Goal: Information Seeking & Learning: Learn about a topic

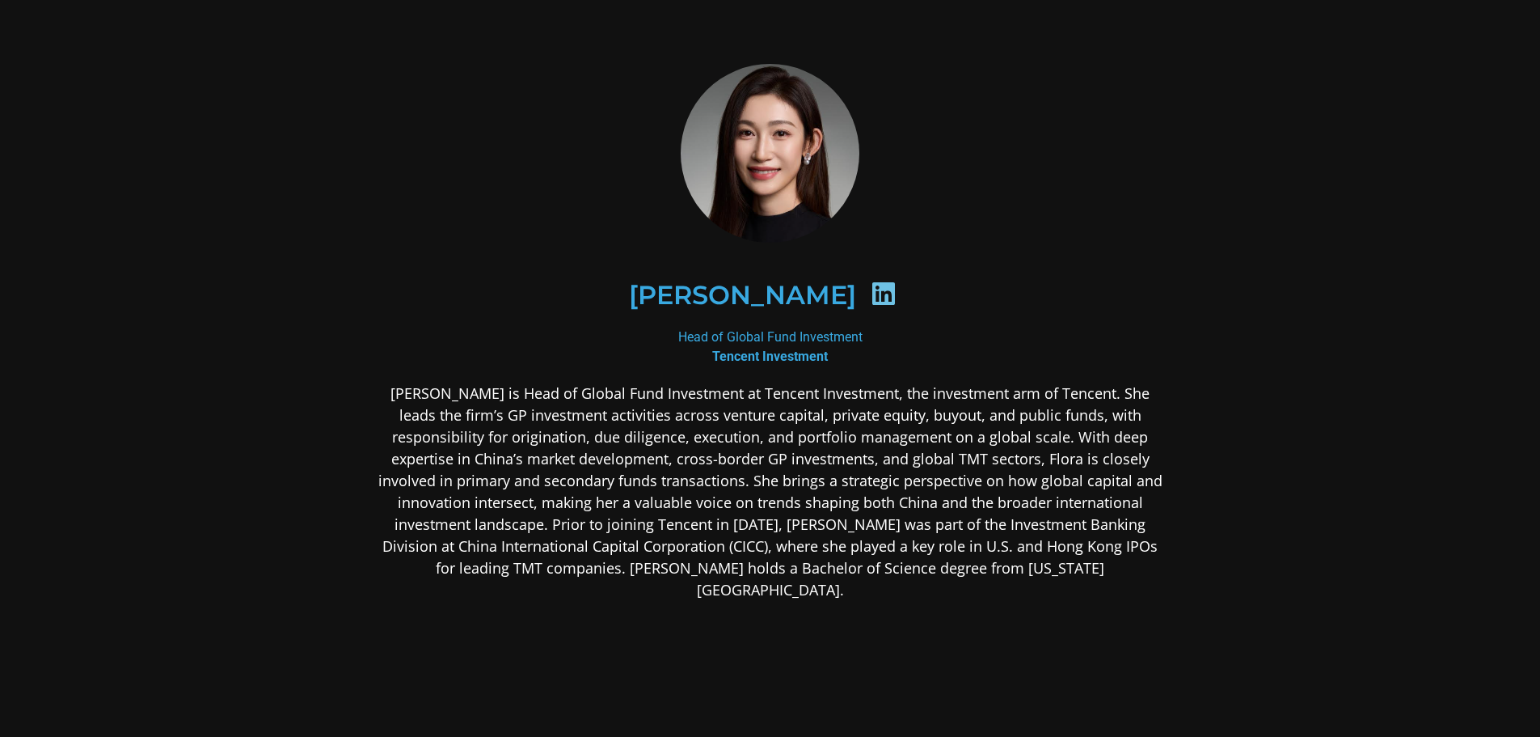
click at [791, 340] on div "Head of Global Fund Investment Tencent Investment" at bounding box center [771, 346] width 786 height 39
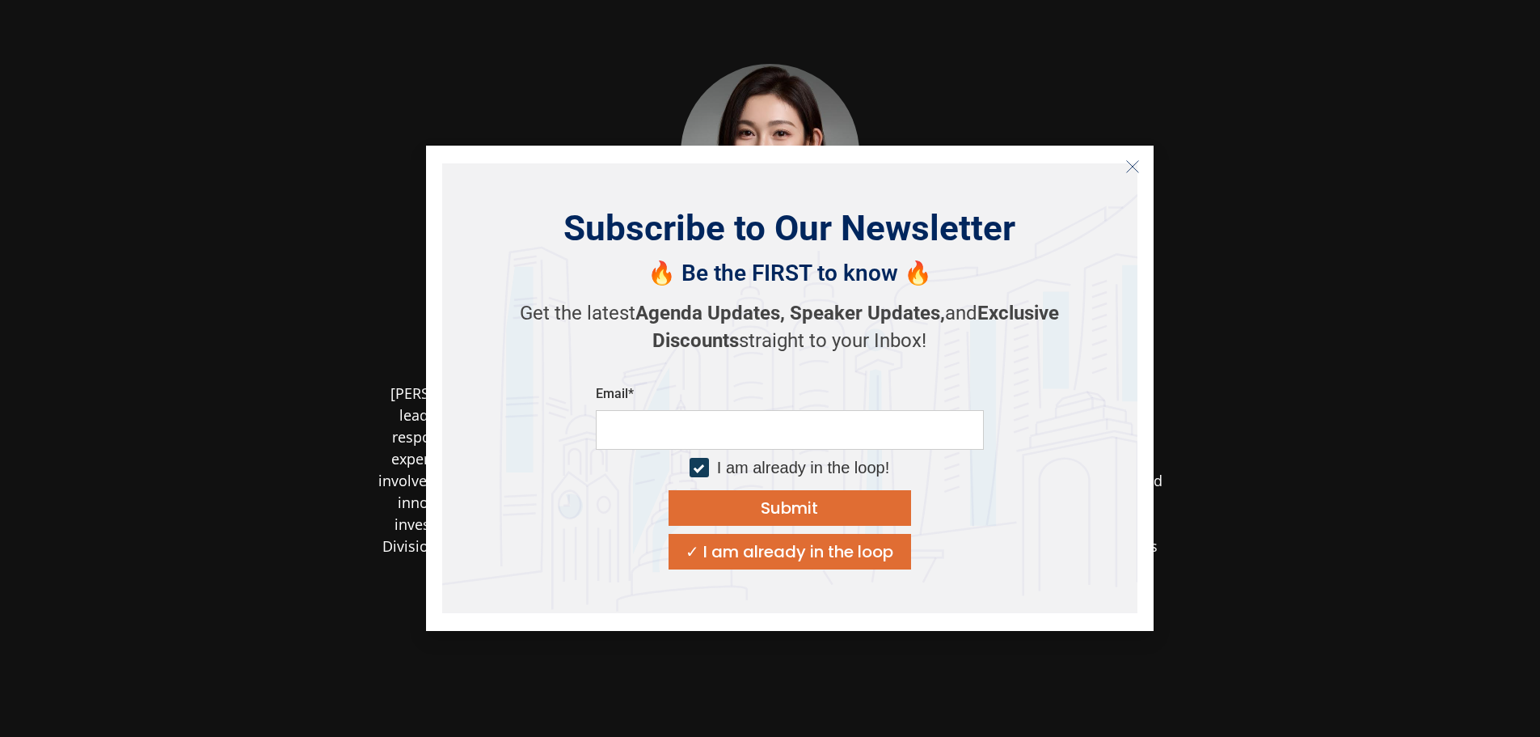
click at [1134, 166] on icon "Close" at bounding box center [1132, 166] width 15 height 15
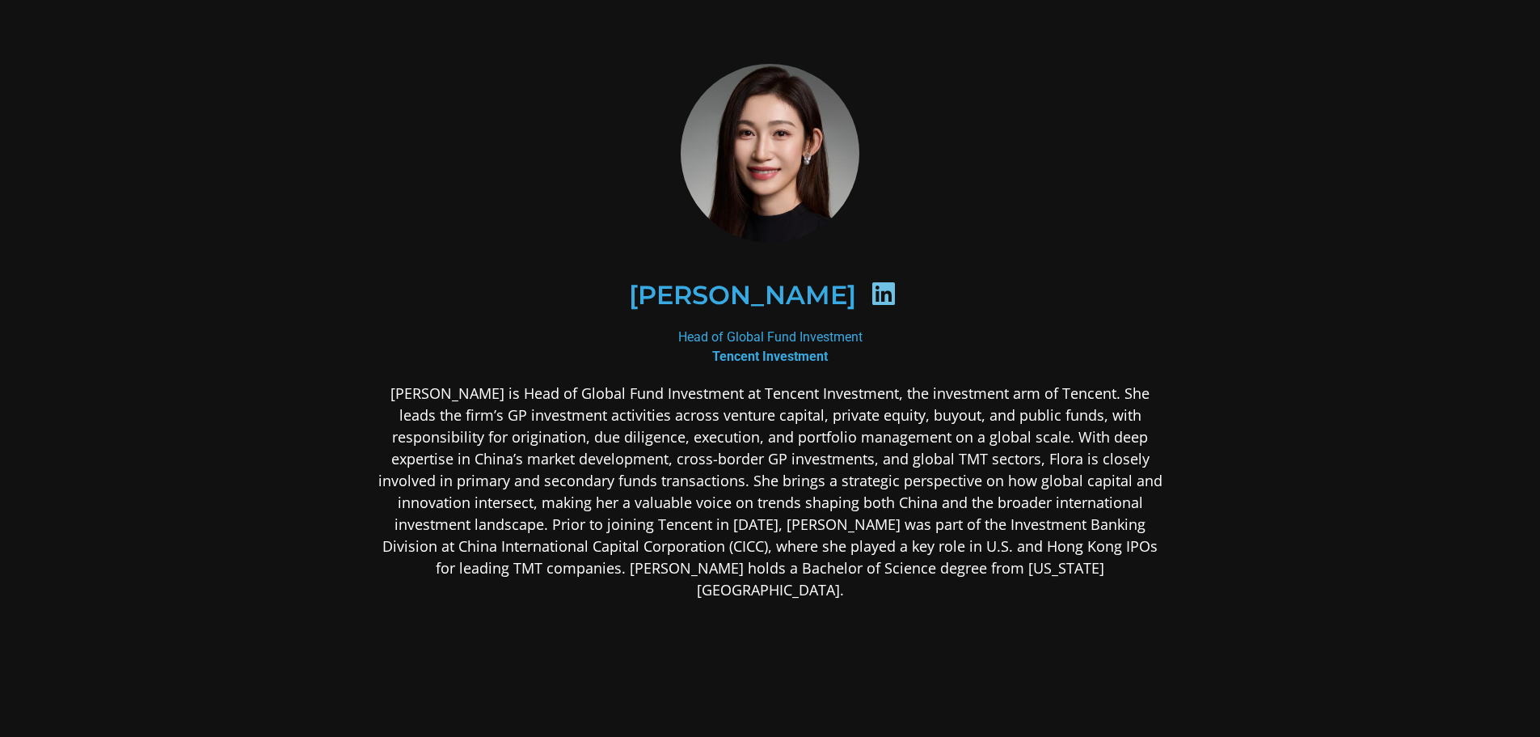
click at [656, 370] on div "[PERSON_NAME]" at bounding box center [771, 295] width 786 height 162
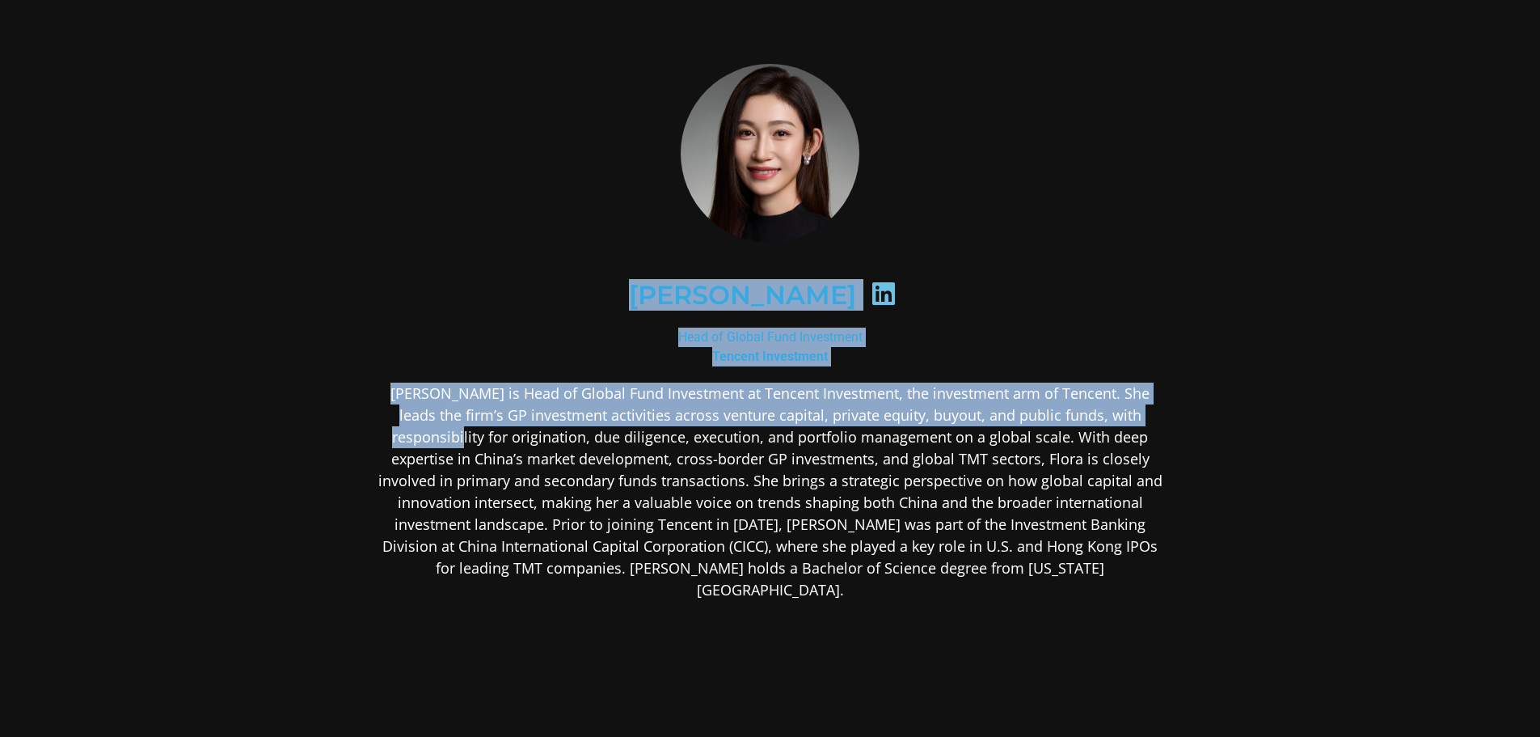
drag, startPoint x: 661, startPoint y: 316, endPoint x: 1172, endPoint y: 420, distance: 522.3
click at [1172, 420] on div "[PERSON_NAME] Head of Global Fund Investment Tencent Investment" at bounding box center [770, 458] width 873 height 884
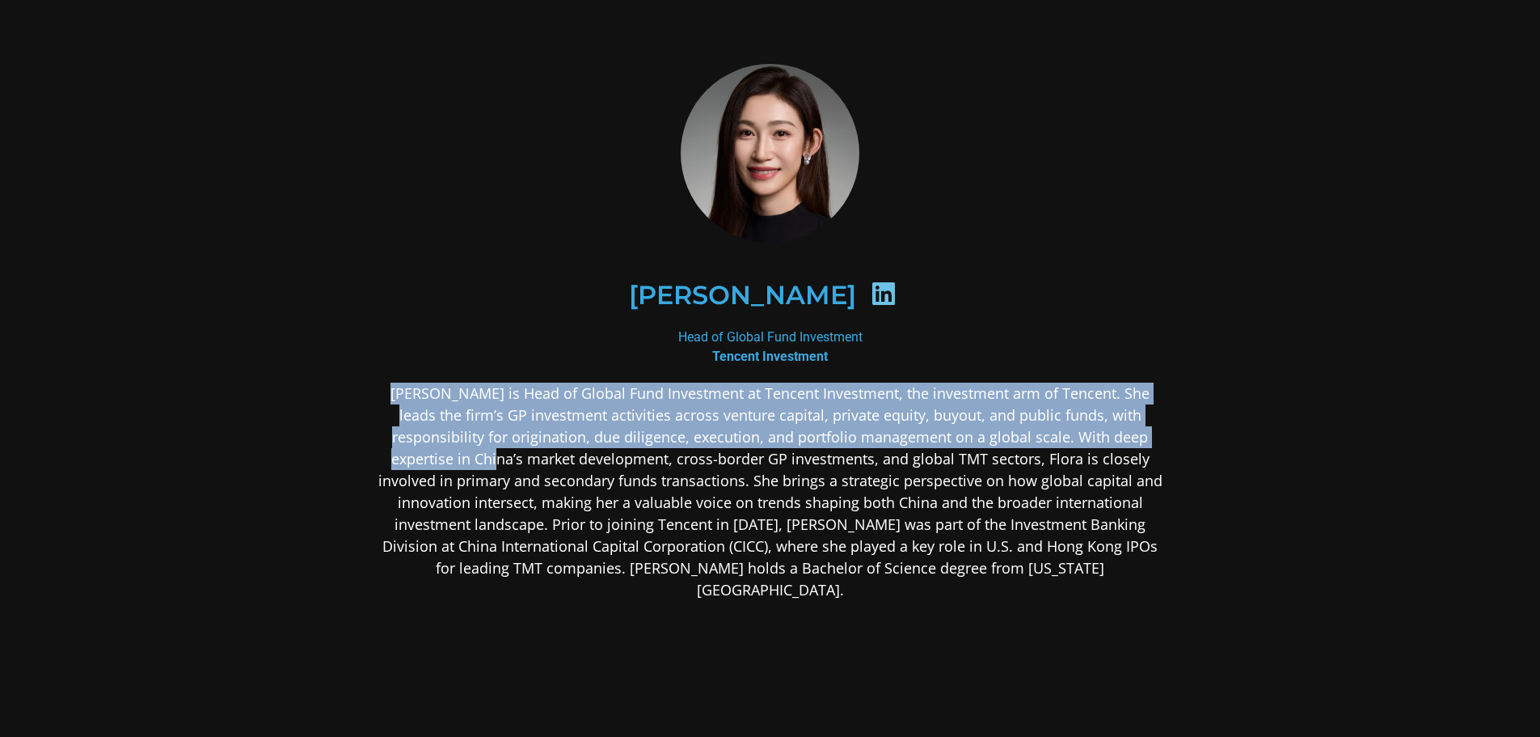
drag, startPoint x: 1175, startPoint y: 437, endPoint x: 1167, endPoint y: 357, distance: 80.4
click at [1167, 357] on div "[PERSON_NAME] Head of Global Fund Investment Tencent Investment" at bounding box center [770, 458] width 873 height 884
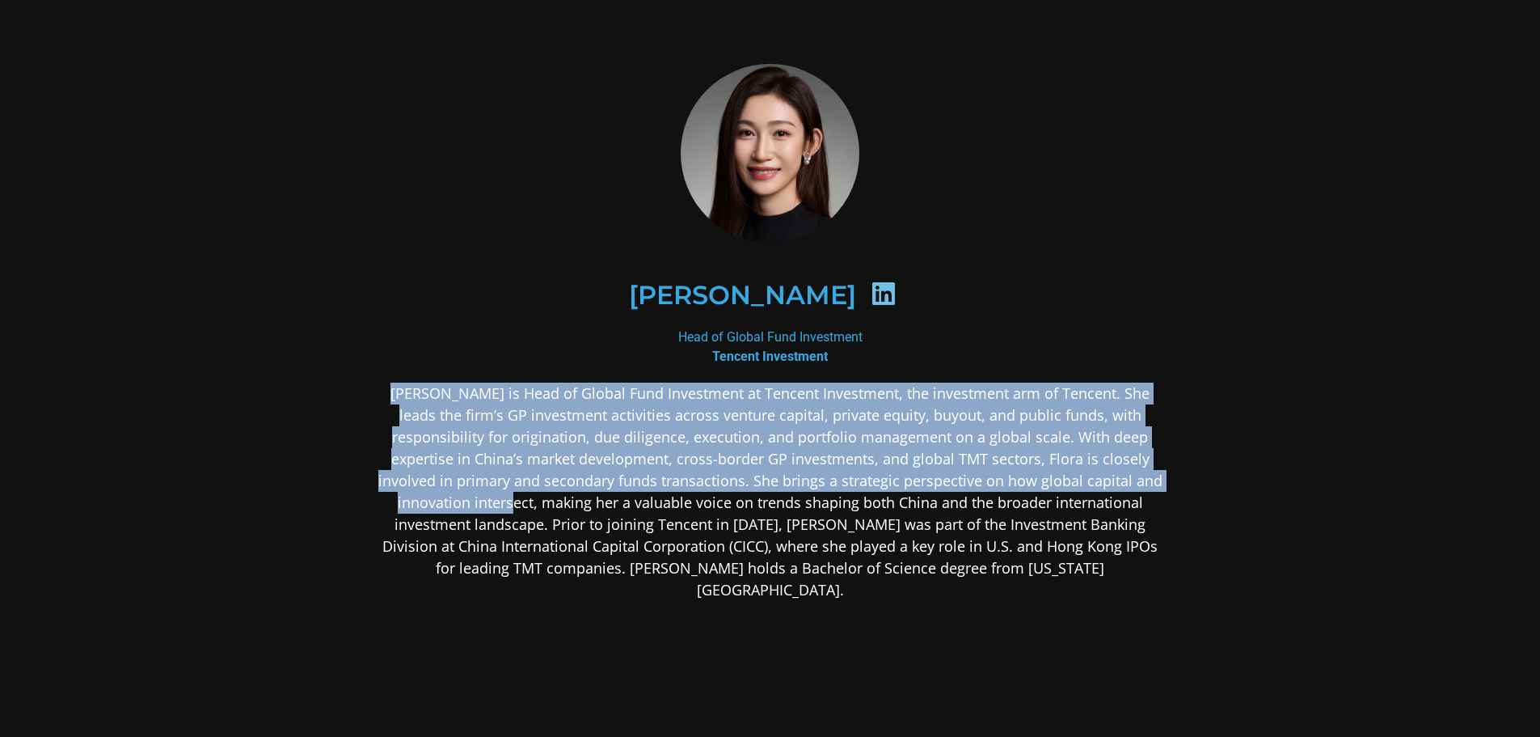
drag, startPoint x: 1153, startPoint y: 346, endPoint x: 1192, endPoint y: 488, distance: 146.7
click at [1192, 488] on div "[PERSON_NAME] Head of Global Fund Investment Tencent Investment" at bounding box center [770, 458] width 873 height 884
drag, startPoint x: 1192, startPoint y: 488, endPoint x: 1191, endPoint y: 496, distance: 8.9
click at [1192, 488] on div "[PERSON_NAME] Head of Global Fund Investment Tencent Investment" at bounding box center [770, 458] width 873 height 884
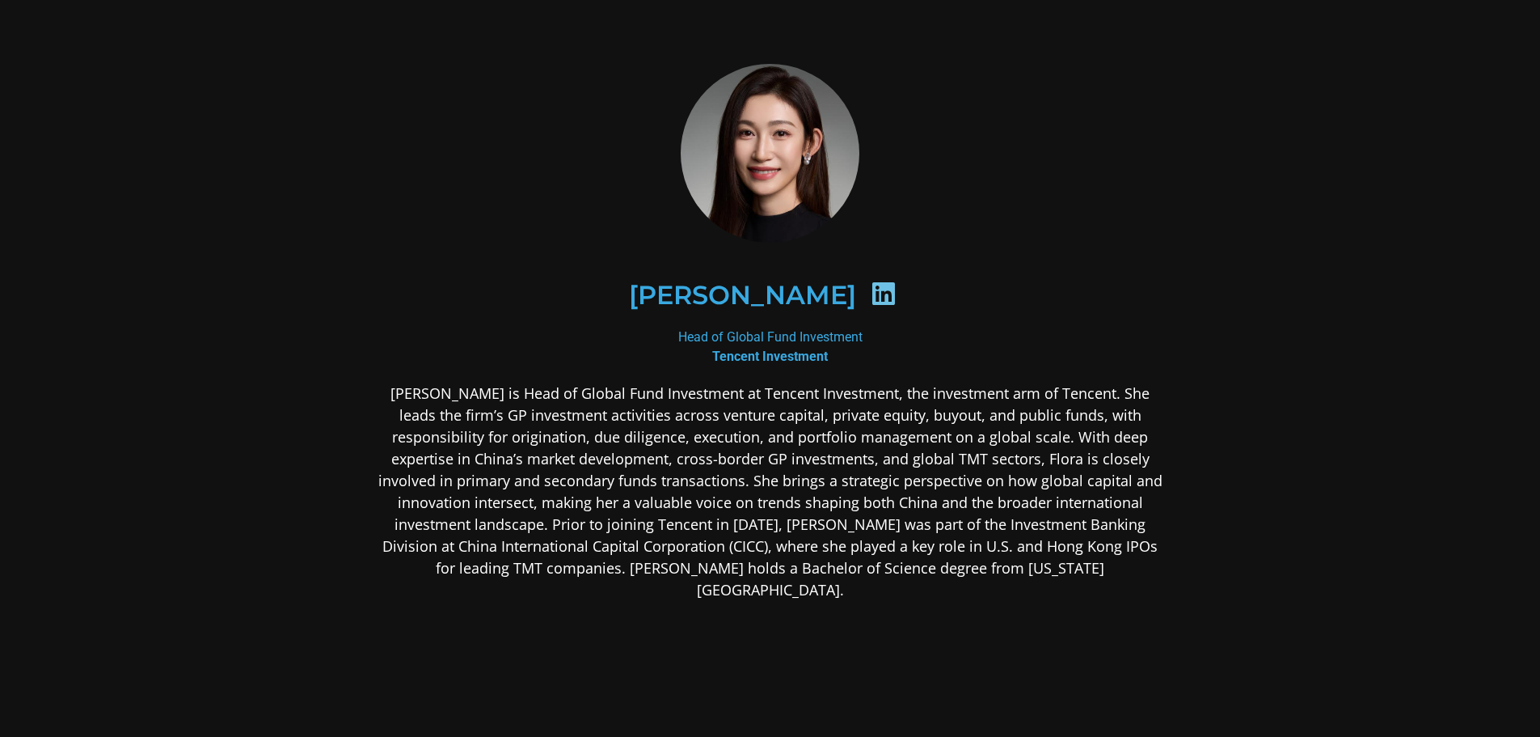
click at [1186, 507] on div "[PERSON_NAME] Head of Global Fund Investment Tencent Investment" at bounding box center [770, 458] width 873 height 884
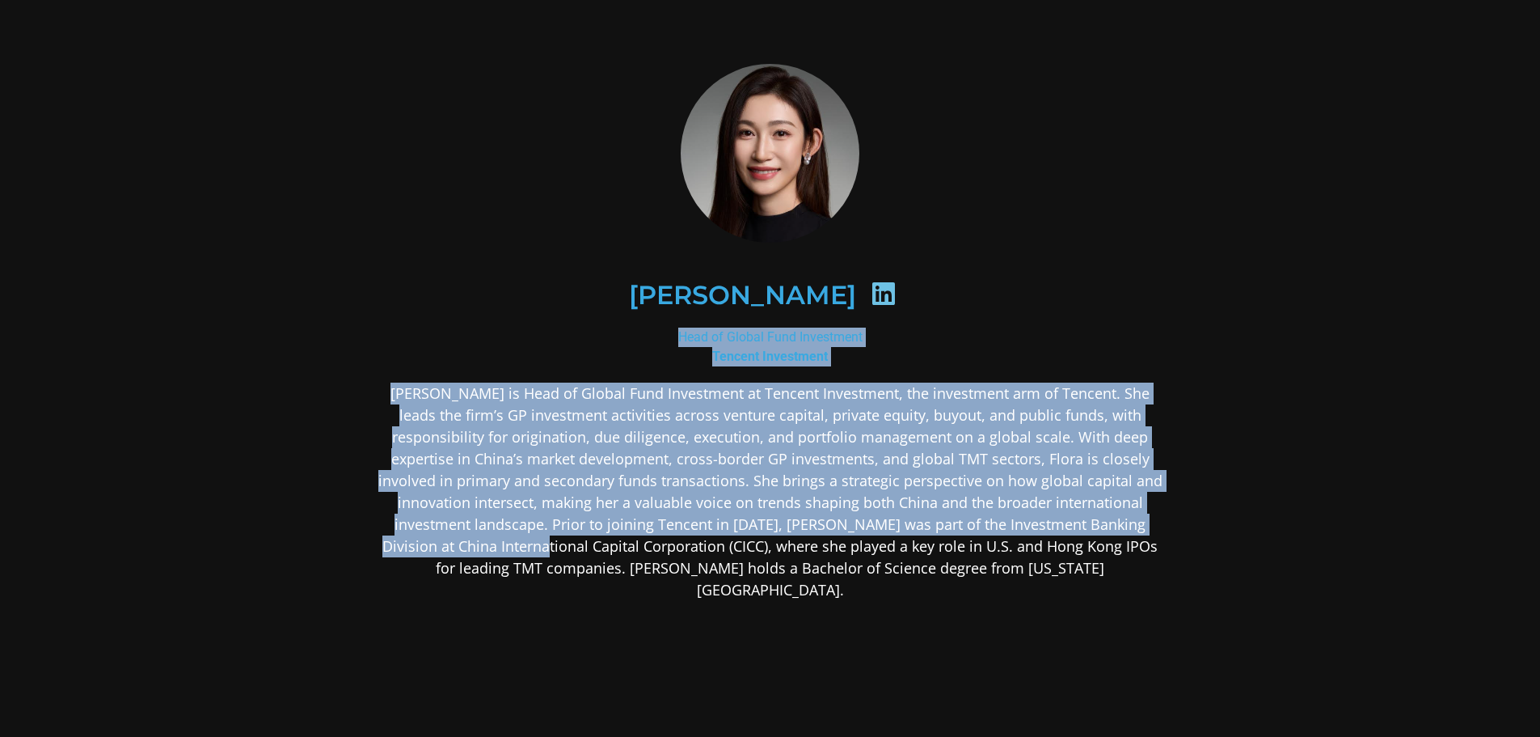
drag, startPoint x: 1180, startPoint y: 518, endPoint x: 1130, endPoint y: 367, distance: 159.3
click at [1130, 367] on div "[PERSON_NAME] Head of Global Fund Investment Tencent Investment" at bounding box center [770, 458] width 873 height 884
click at [1130, 367] on div "[PERSON_NAME]" at bounding box center [771, 295] width 786 height 162
drag, startPoint x: 1135, startPoint y: 345, endPoint x: 1196, endPoint y: 515, distance: 180.3
click at [1196, 515] on div "[PERSON_NAME] Head of Global Fund Investment Tencent Investment" at bounding box center [770, 458] width 873 height 884
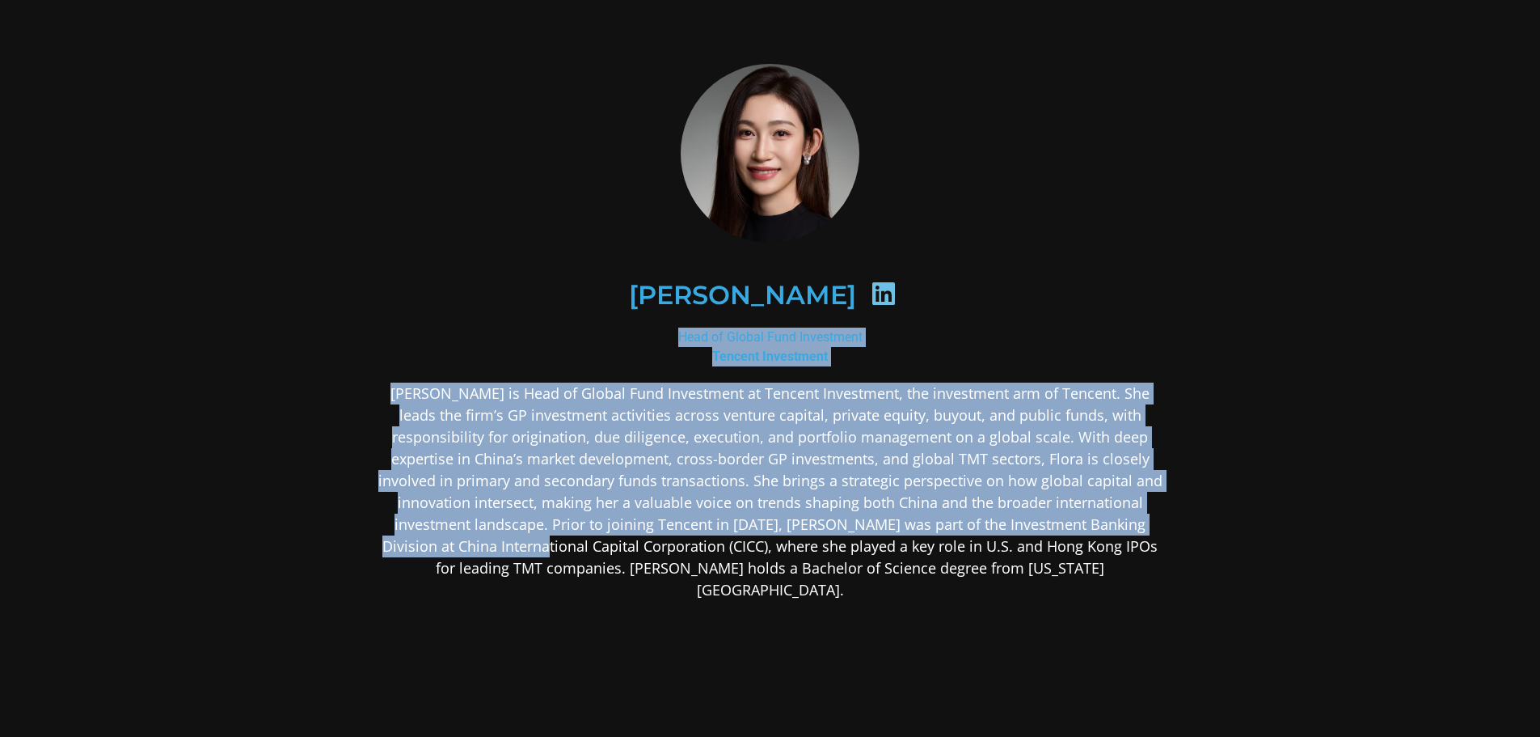
click at [1196, 515] on div "[PERSON_NAME] Head of Global Fund Investment Tencent Investment" at bounding box center [770, 458] width 873 height 884
drag, startPoint x: 1196, startPoint y: 525, endPoint x: 1172, endPoint y: 324, distance: 201.9
click at [1172, 324] on div "[PERSON_NAME] Head of Global Fund Investment Tencent Investment" at bounding box center [770, 458] width 873 height 884
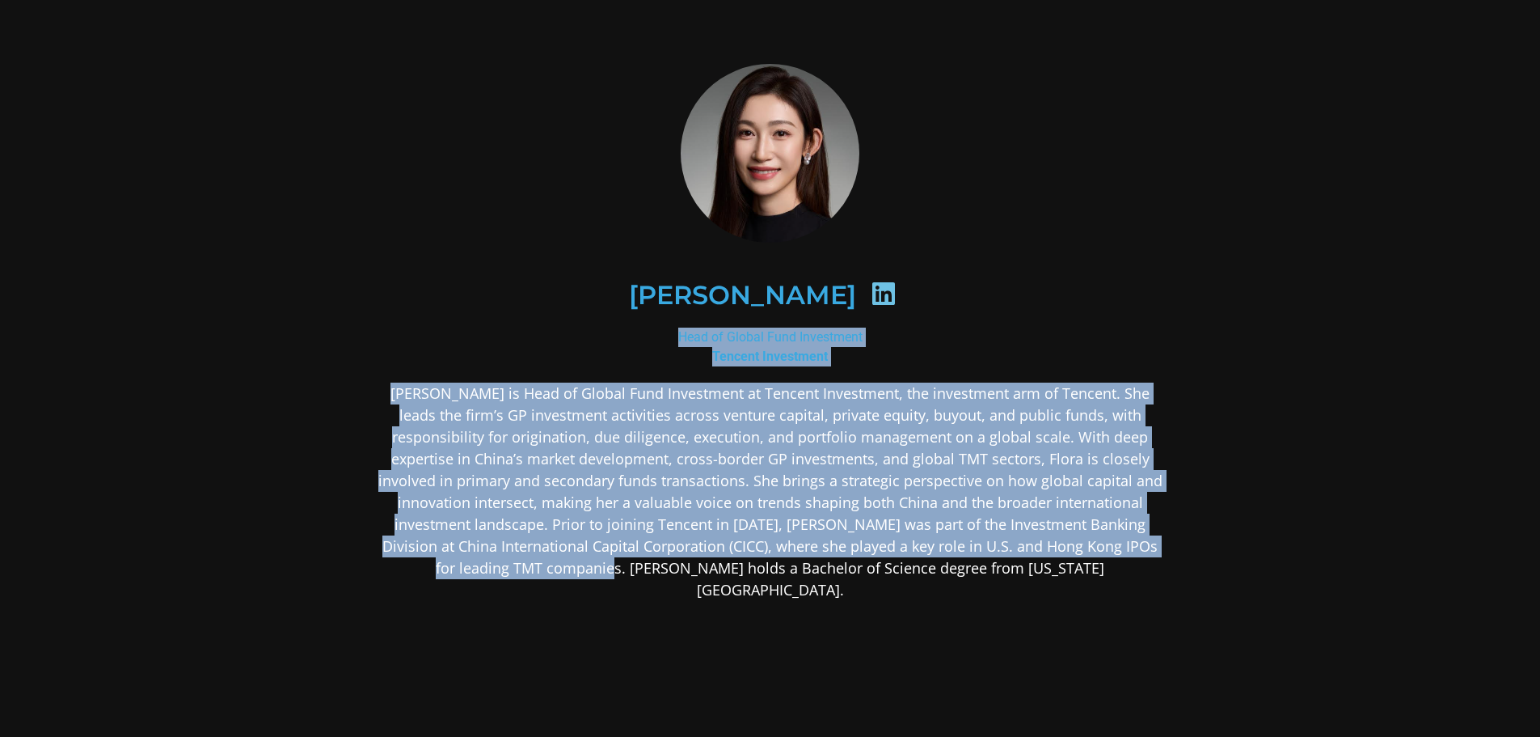
drag, startPoint x: 1162, startPoint y: 278, endPoint x: 1205, endPoint y: 545, distance: 270.2
click at [1205, 545] on div "[PERSON_NAME] Head of Global Fund Investment Tencent Investment" at bounding box center [770, 458] width 873 height 884
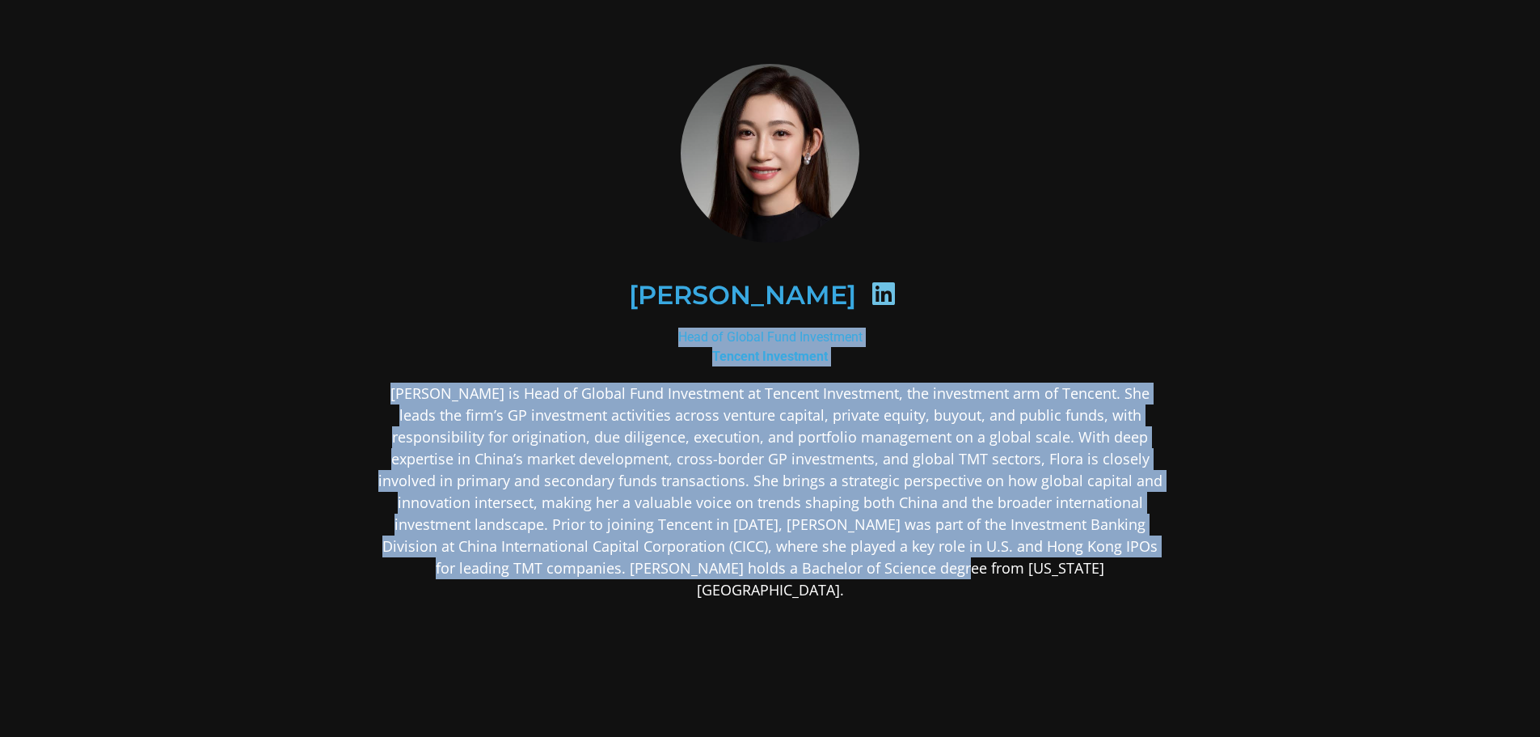
drag, startPoint x: 1154, startPoint y: 577, endPoint x: 1132, endPoint y: 266, distance: 312.0
click at [1132, 266] on div "[PERSON_NAME] Head of Global Fund Investment Tencent Investment" at bounding box center [771, 458] width 786 height 796
click at [1132, 266] on div "[PERSON_NAME]" at bounding box center [771, 295] width 786 height 162
drag, startPoint x: 1132, startPoint y: 266, endPoint x: 1125, endPoint y: 567, distance: 300.8
click at [1125, 567] on div "[PERSON_NAME] Head of Global Fund Investment Tencent Investment" at bounding box center [771, 458] width 786 height 796
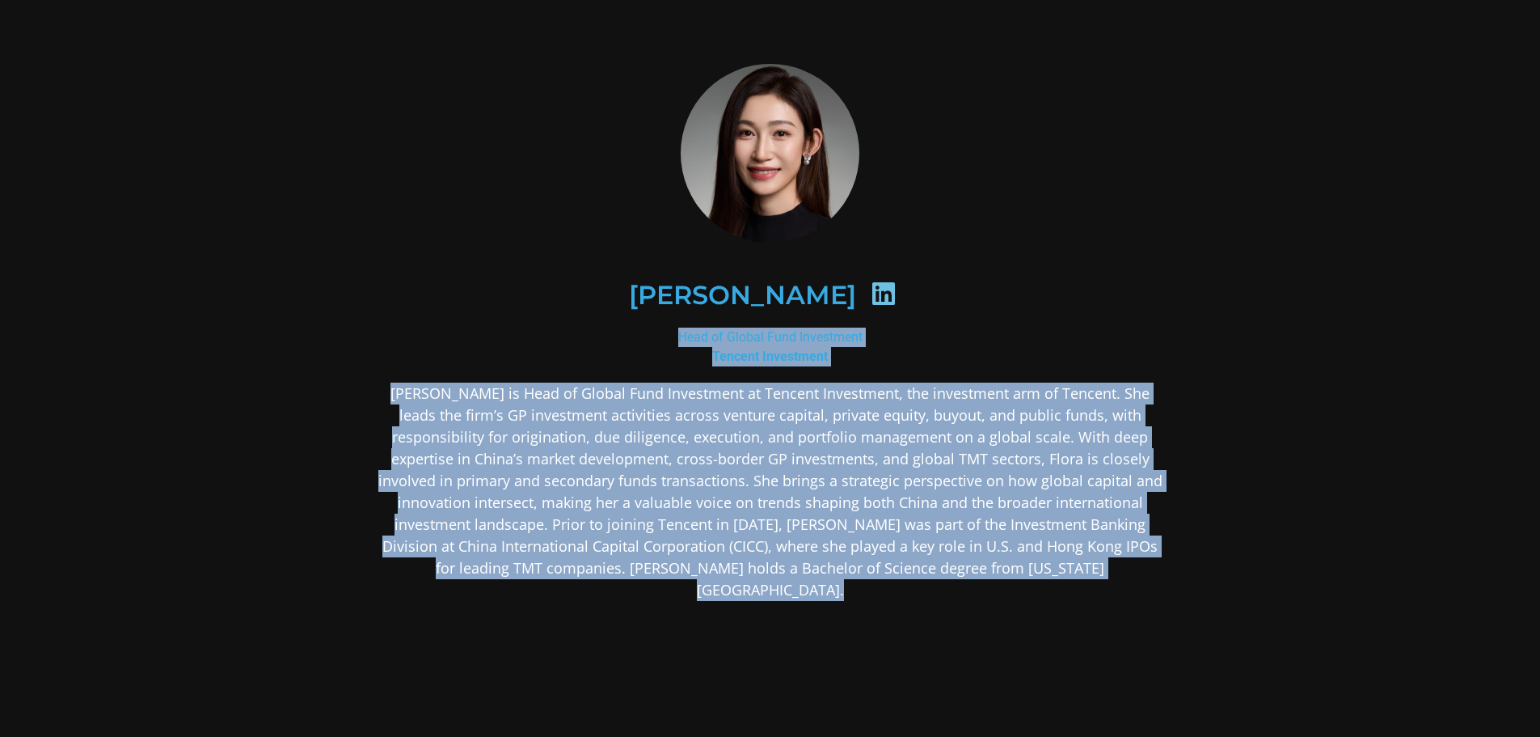
click at [1125, 567] on p "[PERSON_NAME] is Head of Global Fund Investment at Tencent Investment, the inve…" at bounding box center [771, 491] width 786 height 218
drag, startPoint x: 1125, startPoint y: 567, endPoint x: 1081, endPoint y: 306, distance: 264.9
click at [1081, 306] on div "[PERSON_NAME] Head of Global Fund Investment Tencent Investment" at bounding box center [771, 458] width 786 height 796
click at [871, 294] on icon at bounding box center [884, 294] width 26 height 26
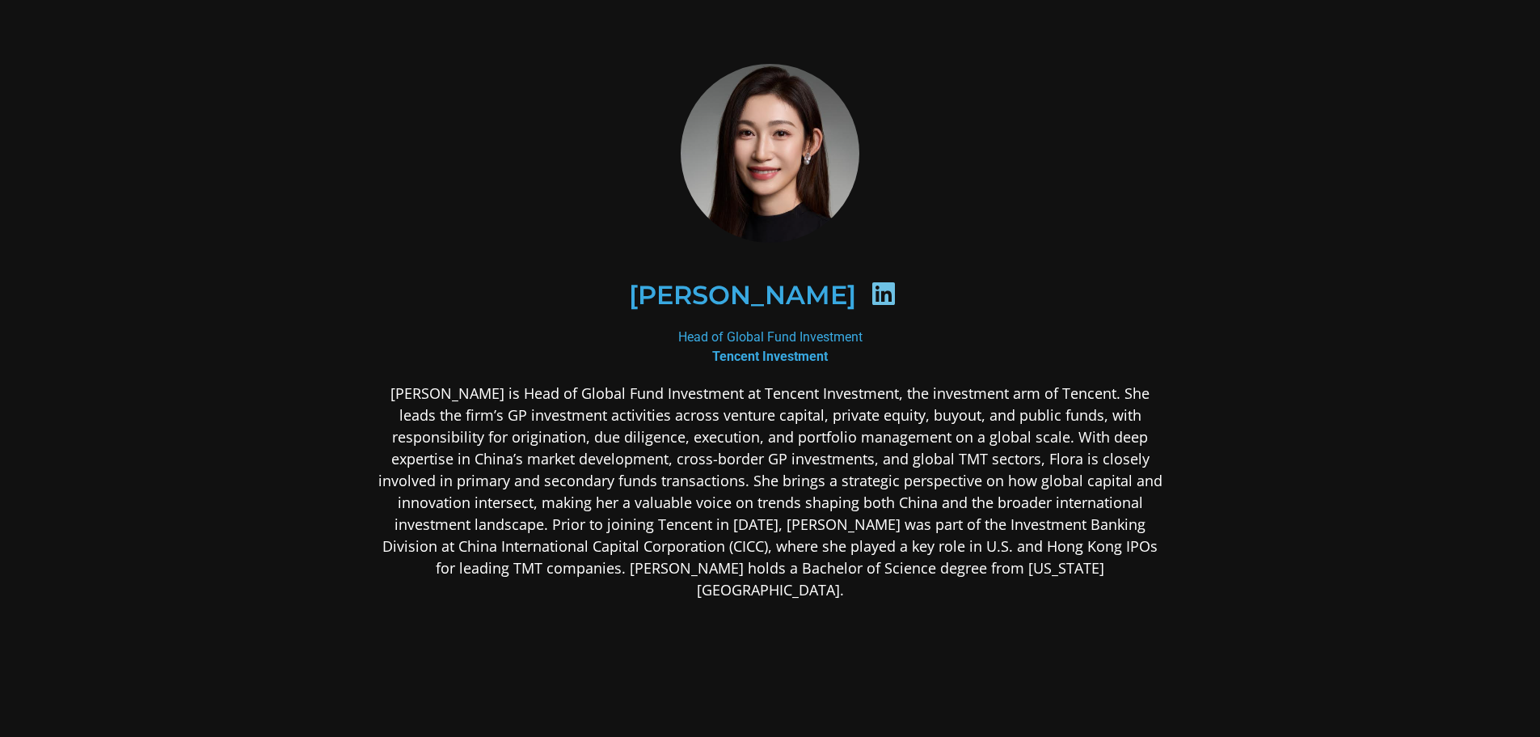
click at [871, 293] on icon at bounding box center [884, 294] width 26 height 26
